Goal: Information Seeking & Learning: Check status

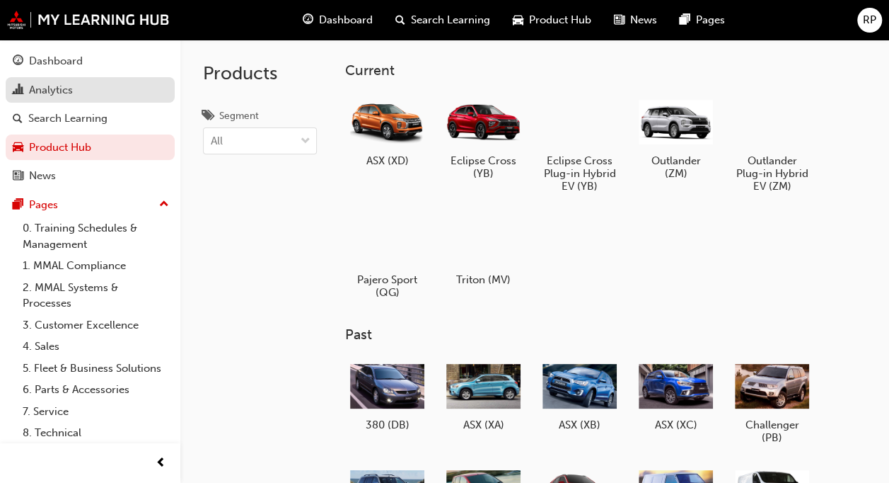
click at [75, 93] on div "Analytics" at bounding box center [90, 90] width 155 height 18
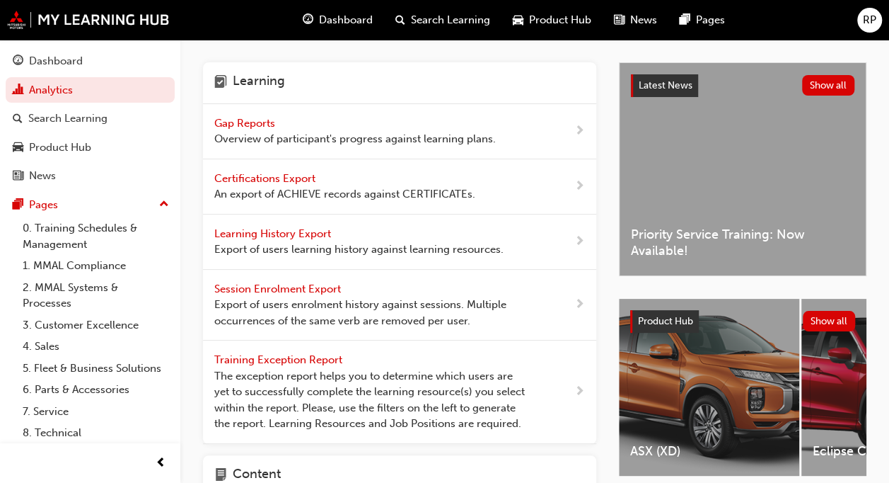
click at [342, 135] on span "Overview of participant's progress against learning plans." at bounding box center [355, 139] width 282 height 16
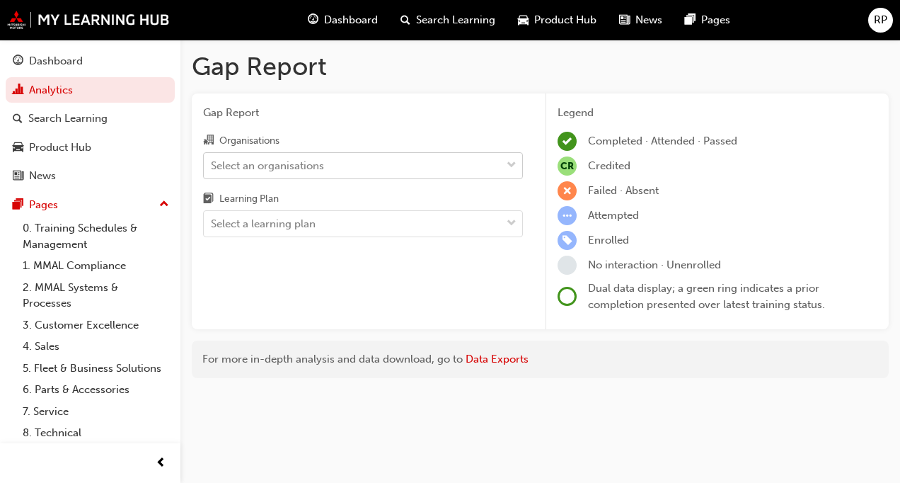
click at [302, 167] on div "Select an organisations" at bounding box center [267, 165] width 113 height 16
click at [212, 167] on input "Organisations Select an organisations" at bounding box center [211, 165] width 1 height 12
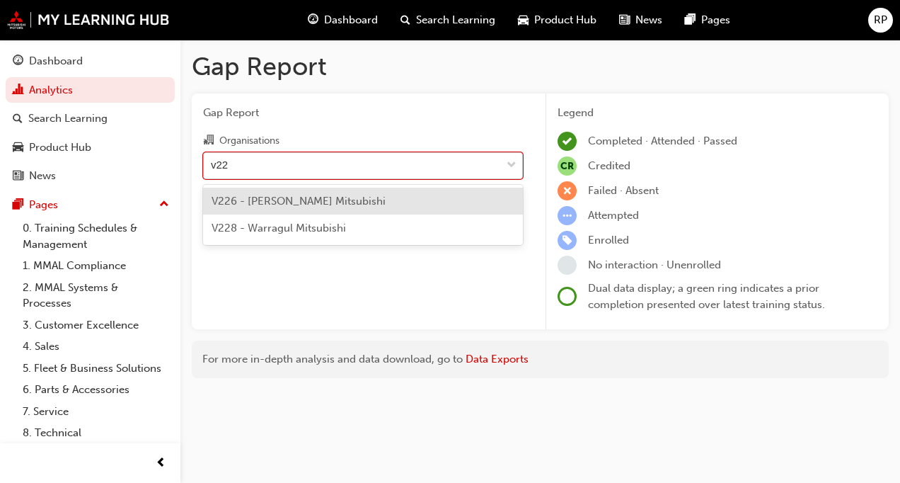
type input "v226"
click at [287, 195] on span "V226 - [PERSON_NAME] Mitsubishi" at bounding box center [299, 201] width 174 height 13
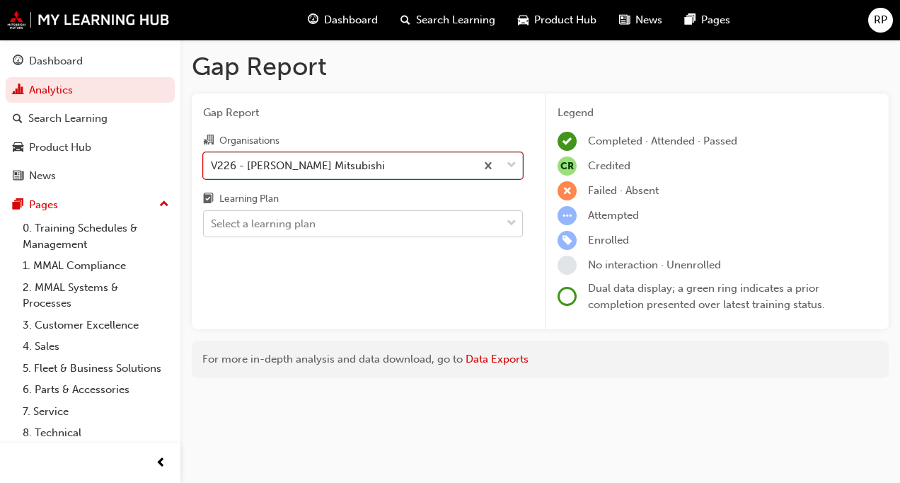
click at [277, 219] on div "Select a learning plan" at bounding box center [263, 224] width 105 height 16
click at [212, 219] on input "Learning Plan Select a learning plan" at bounding box center [211, 223] width 1 height 12
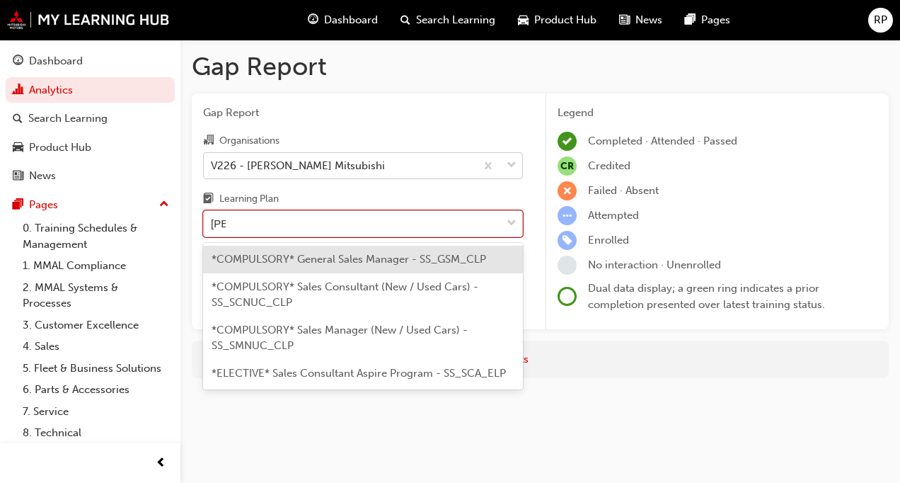
type input "sale"
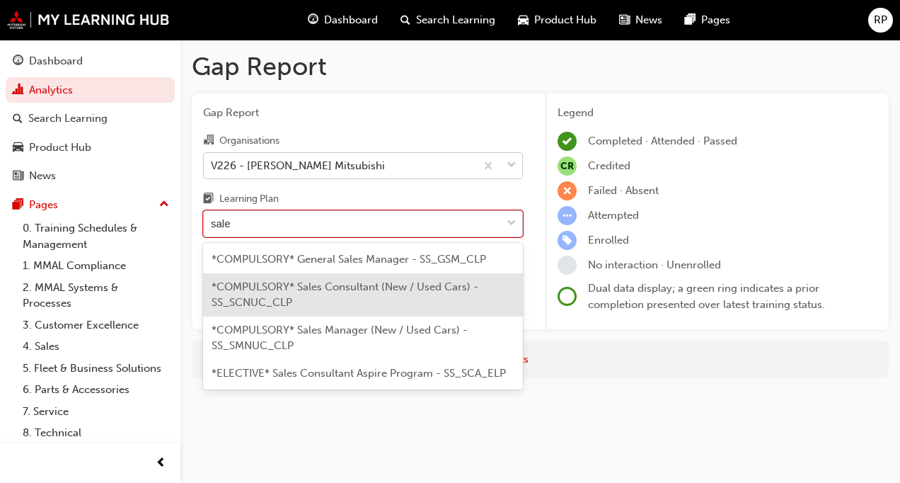
click at [296, 292] on span "*COMPULSORY* Sales Consultant (New / Used Cars) - SS_SCNUC_CLP" at bounding box center [345, 294] width 267 height 29
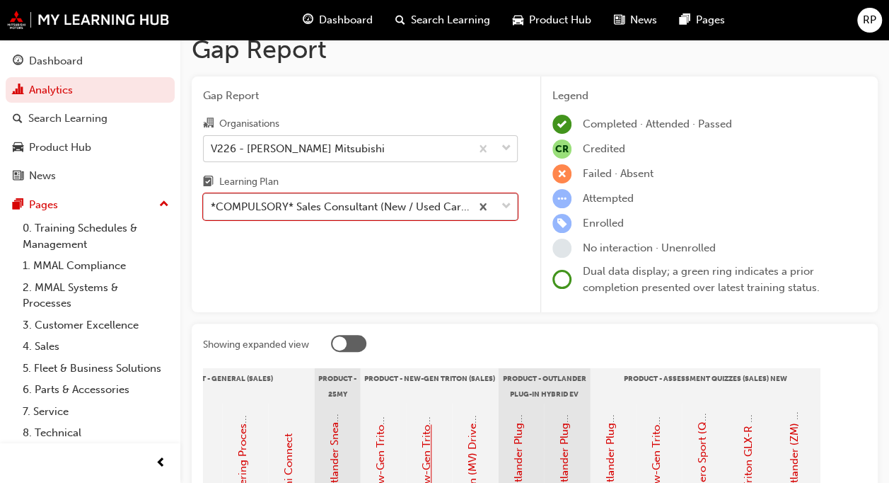
scroll to position [10, 0]
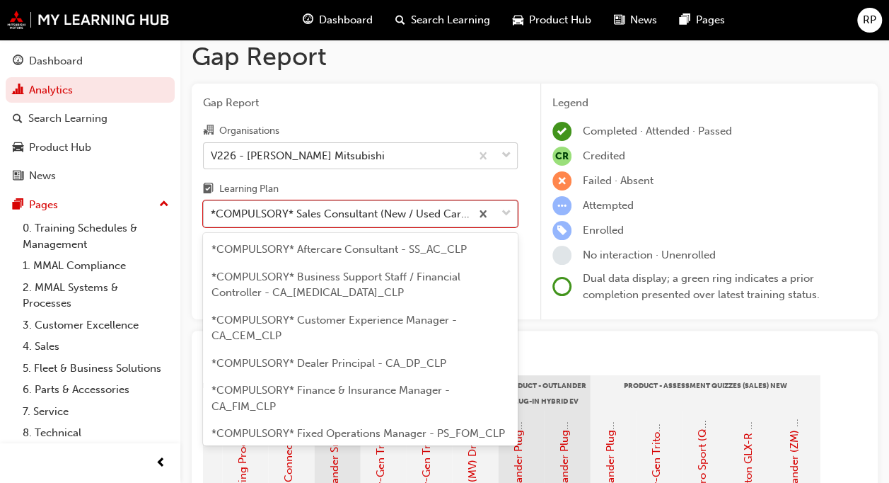
click at [422, 208] on div "*COMPULSORY* Sales Consultant (New / Used Cars) - SS_SCNUC_CLP" at bounding box center [341, 214] width 261 height 16
click at [212, 208] on input "Learning Plan option *COMPULSORY* Sales Consultant (New / Used Cars) - SS_SCNUC…" at bounding box center [211, 213] width 1 height 12
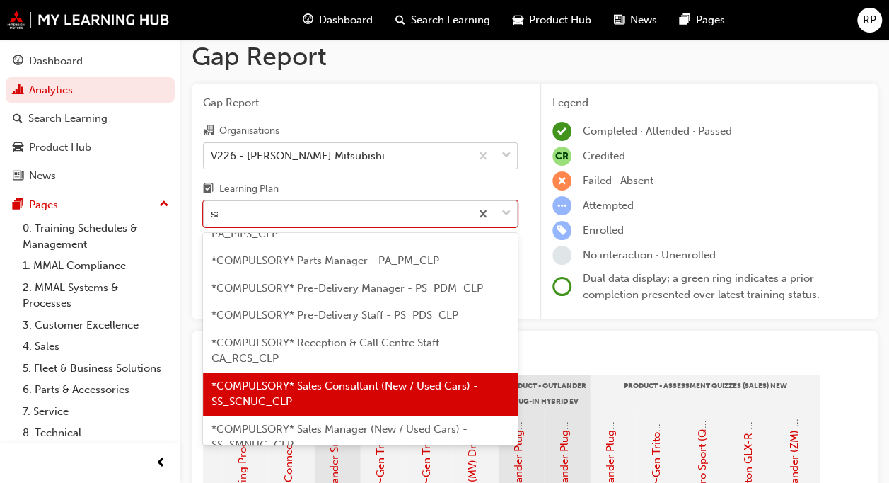
scroll to position [0, 0]
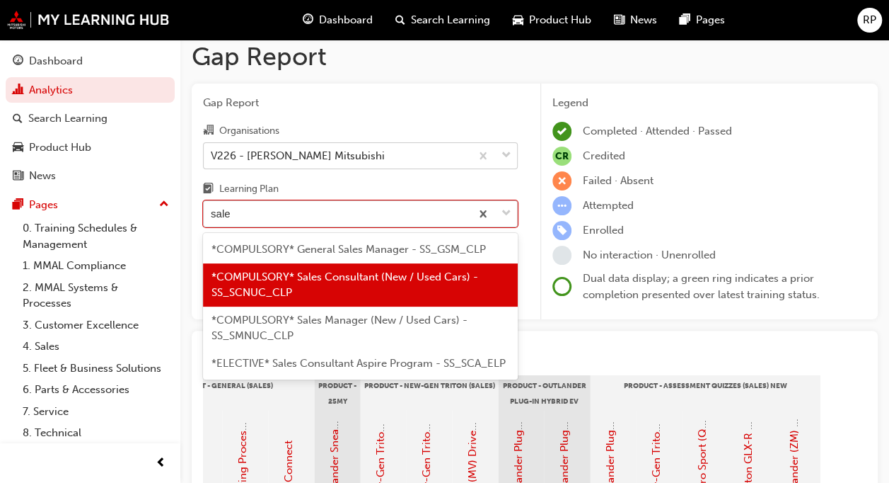
type input "sales"
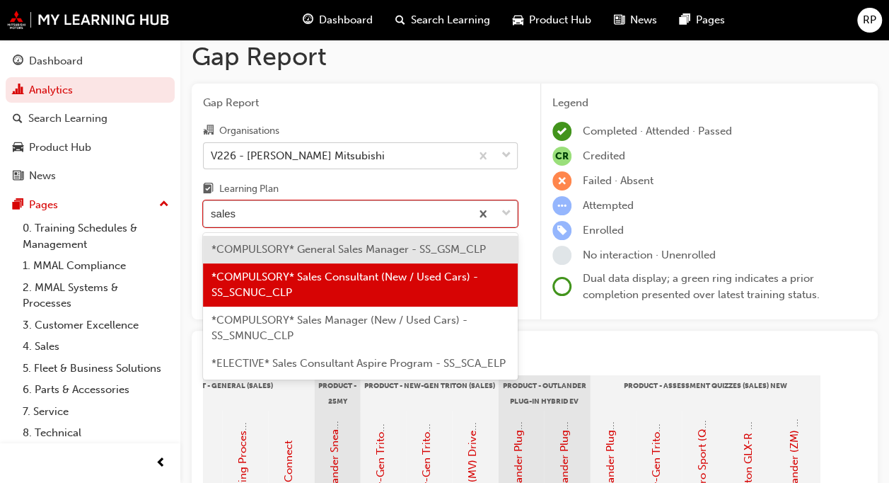
click at [393, 246] on span "*COMPULSORY* General Sales Manager - SS_GSM_CLP" at bounding box center [349, 249] width 275 height 13
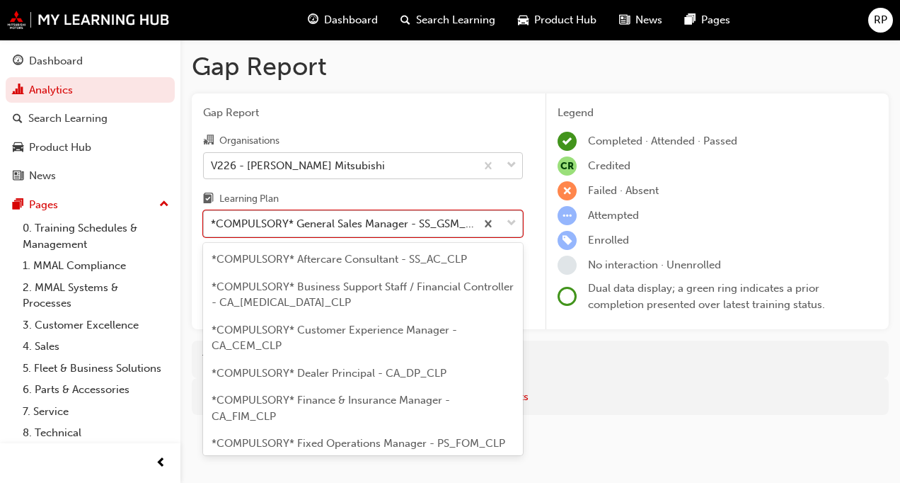
click at [341, 228] on div "*COMPULSORY* General Sales Manager - SS_GSM_CLP" at bounding box center [344, 224] width 266 height 16
click at [212, 228] on input "Learning Plan option *COMPULSORY* General Sales Manager - SS_GSM_CLP, selected.…" at bounding box center [211, 223] width 1 height 12
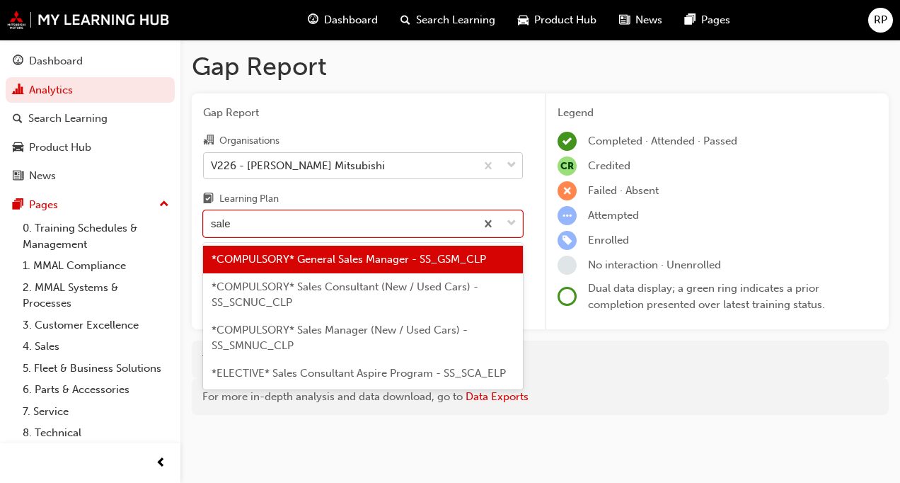
type input "sales"
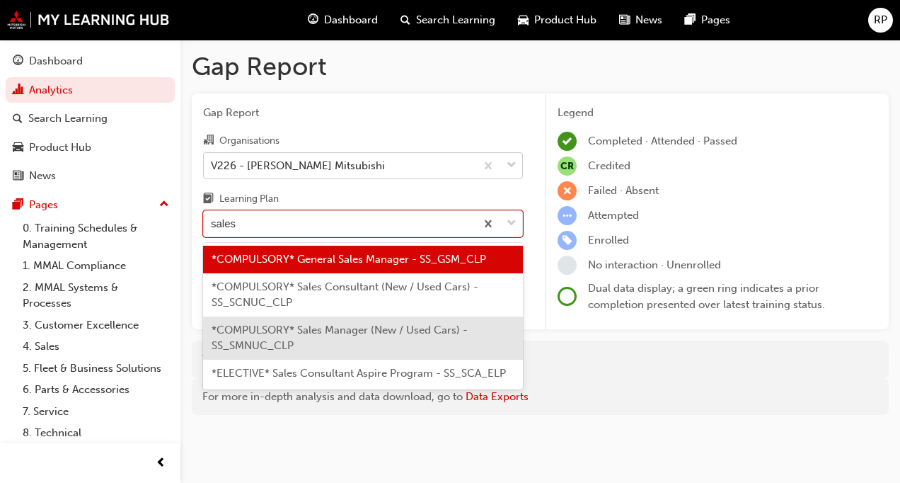
click at [334, 334] on span "*COMPULSORY* Sales Manager (New / Used Cars) - SS_SMNUC_CLP" at bounding box center [340, 337] width 256 height 29
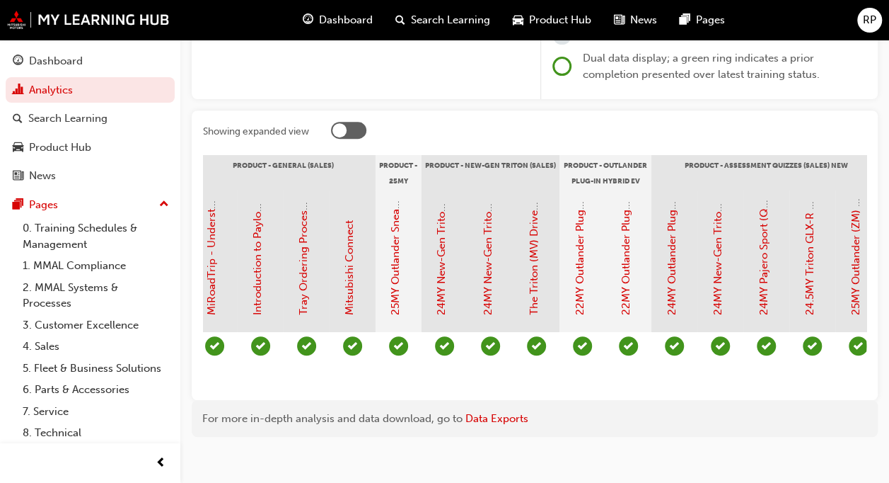
scroll to position [0, 2464]
